Goal: Task Accomplishment & Management: Use online tool/utility

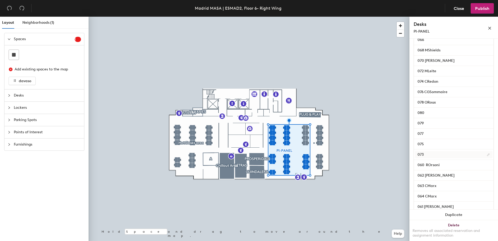
scroll to position [209, 0]
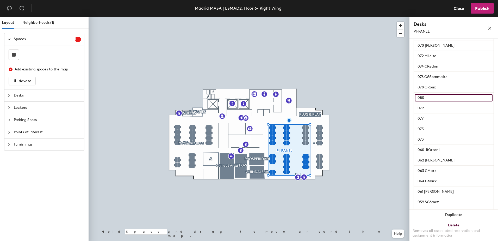
click at [436, 101] on input "080" at bounding box center [454, 97] width 78 height 7
click at [433, 101] on input "080" at bounding box center [454, 97] width 78 height 7
click at [443, 101] on input "080" at bounding box center [454, 97] width 78 height 7
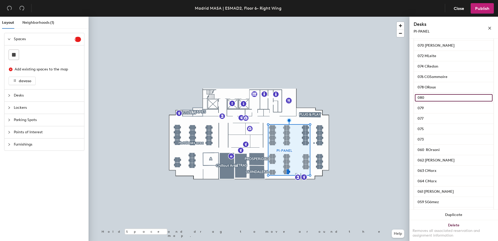
click at [443, 101] on input "080" at bounding box center [454, 97] width 78 height 7
paste input "[PERSON_NAME]"
type input "080 [PERSON_NAME]"
click at [478, 8] on span "Publish" at bounding box center [482, 8] width 14 height 5
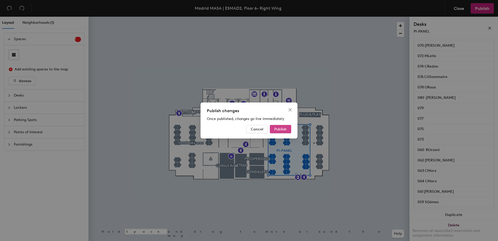
click at [280, 127] on span "Publish" at bounding box center [280, 129] width 13 height 4
